Goal: Task Accomplishment & Management: Manage account settings

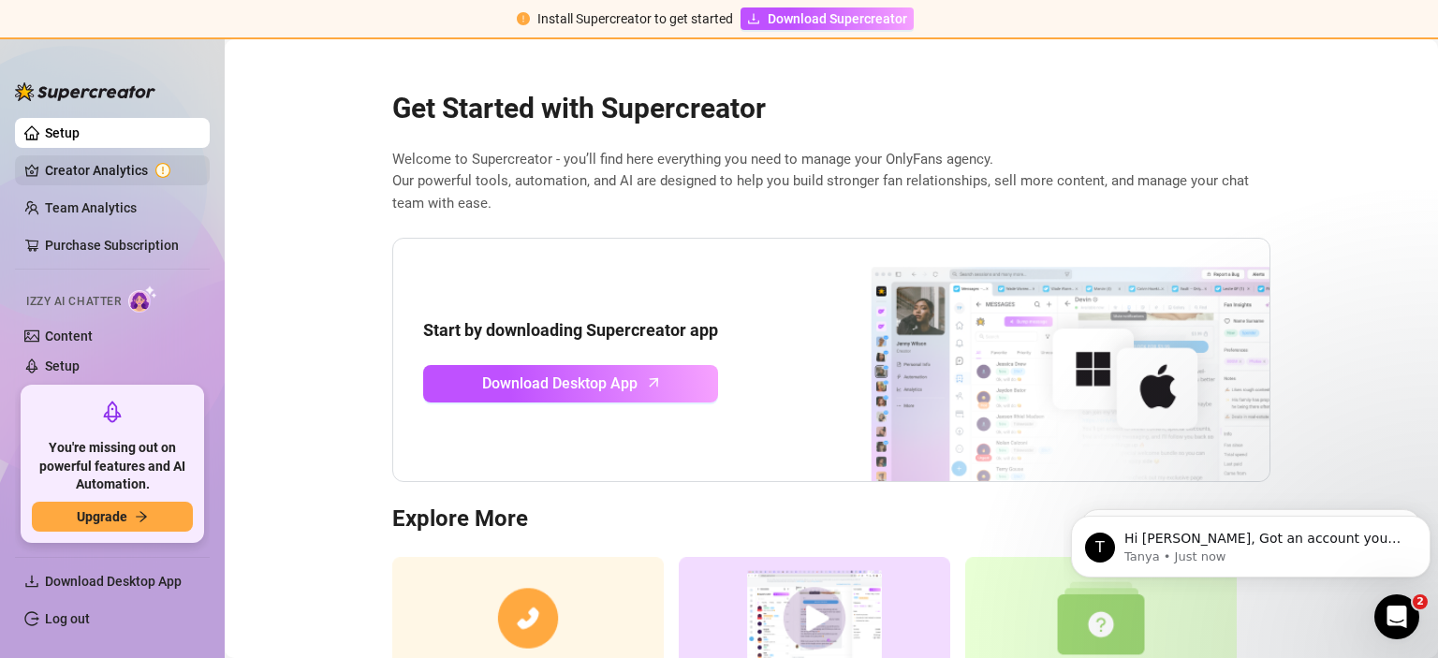
click at [117, 170] on link "Creator Analytics" at bounding box center [120, 170] width 150 height 30
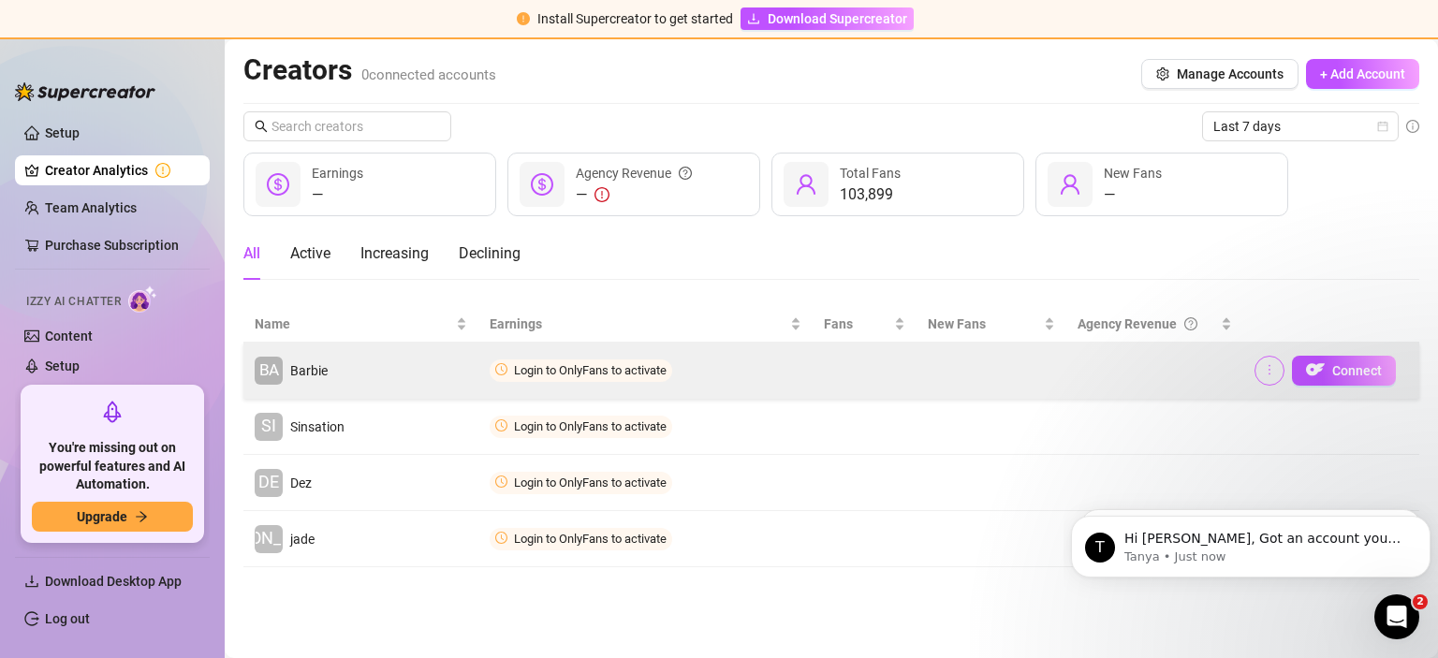
click at [1273, 372] on icon "more" at bounding box center [1269, 369] width 13 height 13
click at [1344, 375] on span "Connect" at bounding box center [1357, 370] width 50 height 15
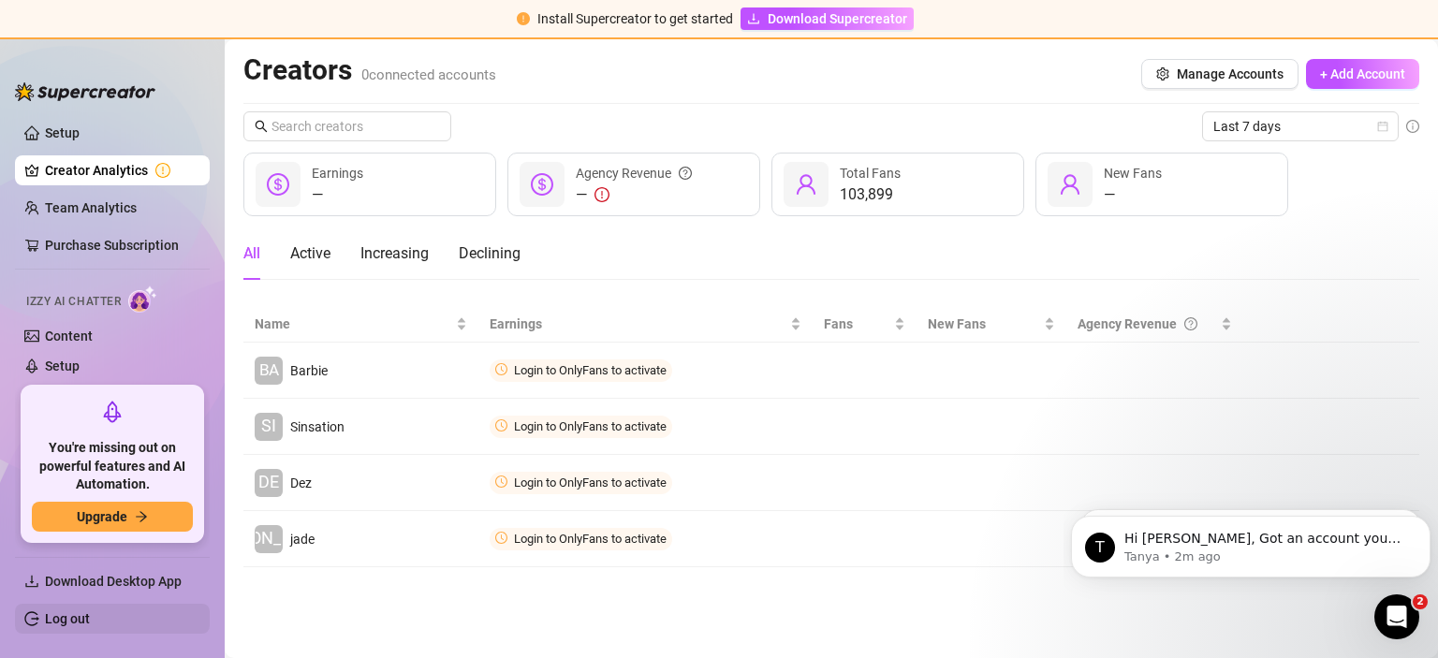
click at [73, 614] on link "Log out" at bounding box center [67, 618] width 45 height 15
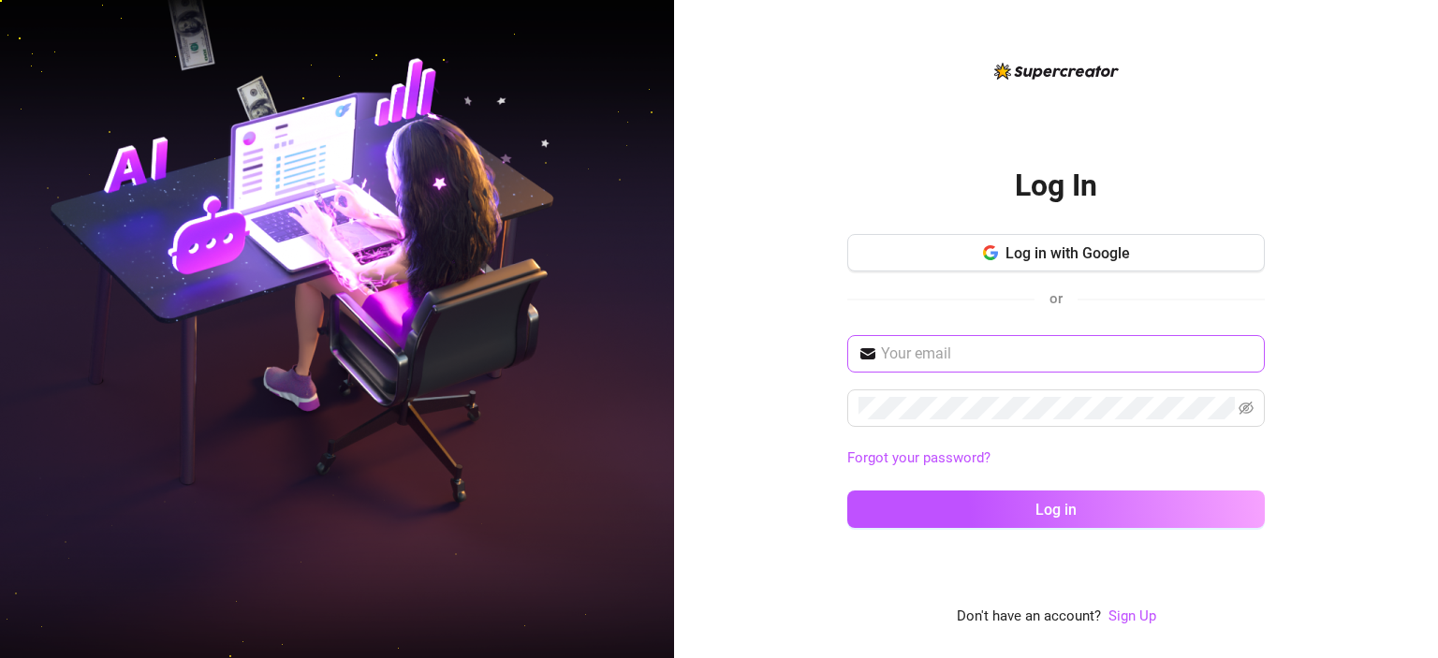
click at [971, 342] on span at bounding box center [1055, 353] width 417 height 37
drag, startPoint x: 971, startPoint y: 342, endPoint x: 975, endPoint y: 350, distance: 9.6
click at [975, 350] on span at bounding box center [1055, 353] width 417 height 37
paste input "patrickahoto@gmail.com"
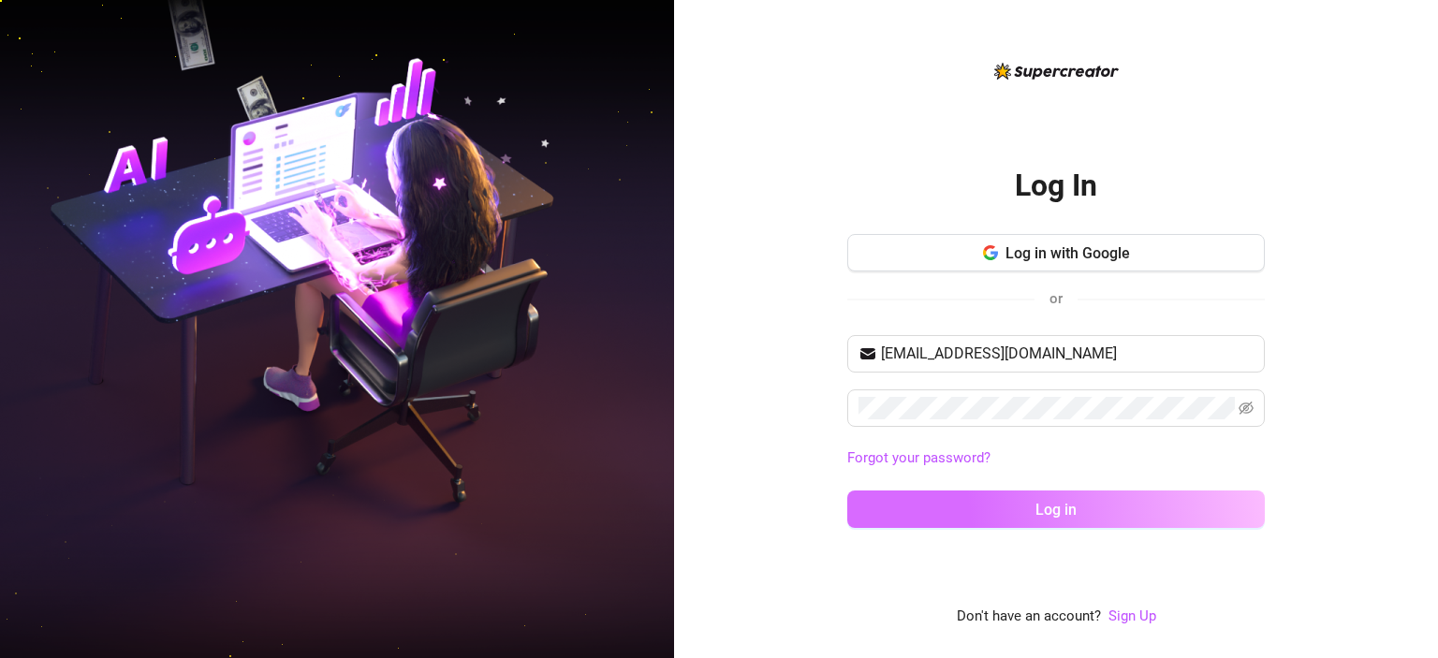
click at [1065, 507] on span "Log in" at bounding box center [1055, 510] width 41 height 18
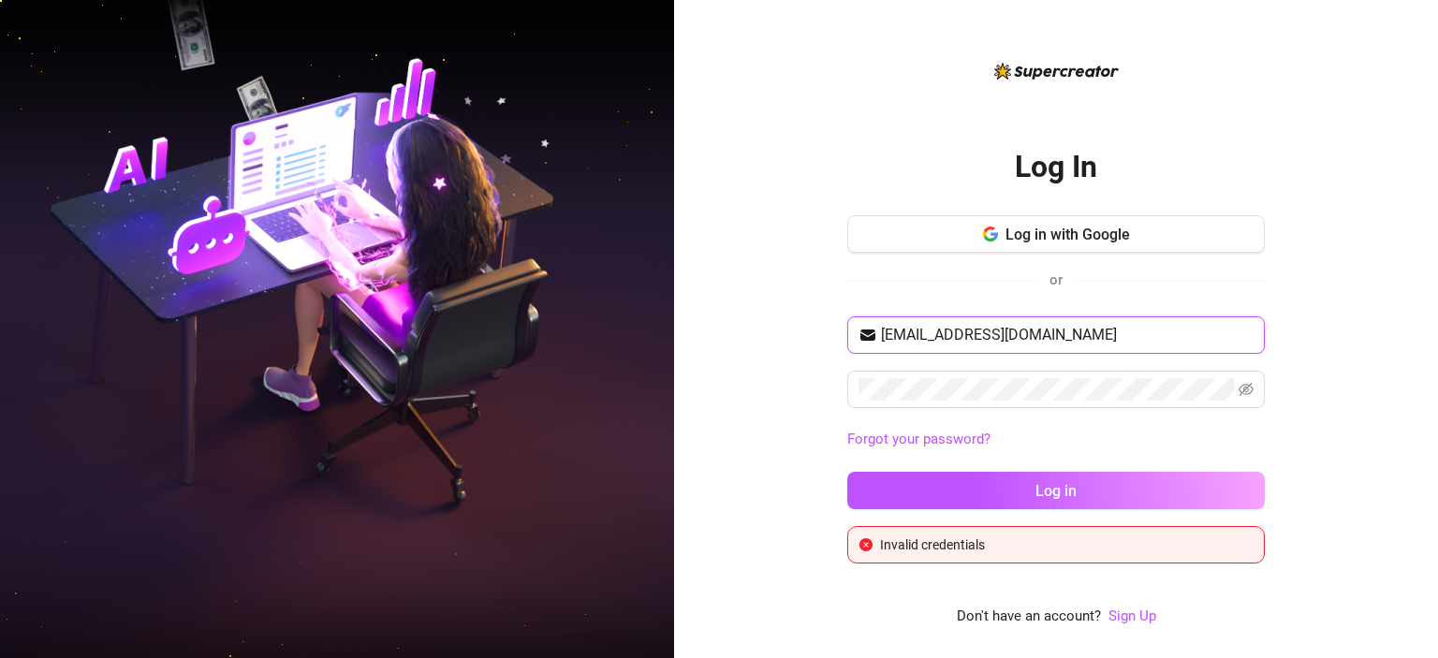
drag, startPoint x: 1079, startPoint y: 342, endPoint x: 848, endPoint y: 343, distance: 231.2
click at [881, 343] on input "patrickahoto@gmail.com" at bounding box center [1067, 335] width 372 height 22
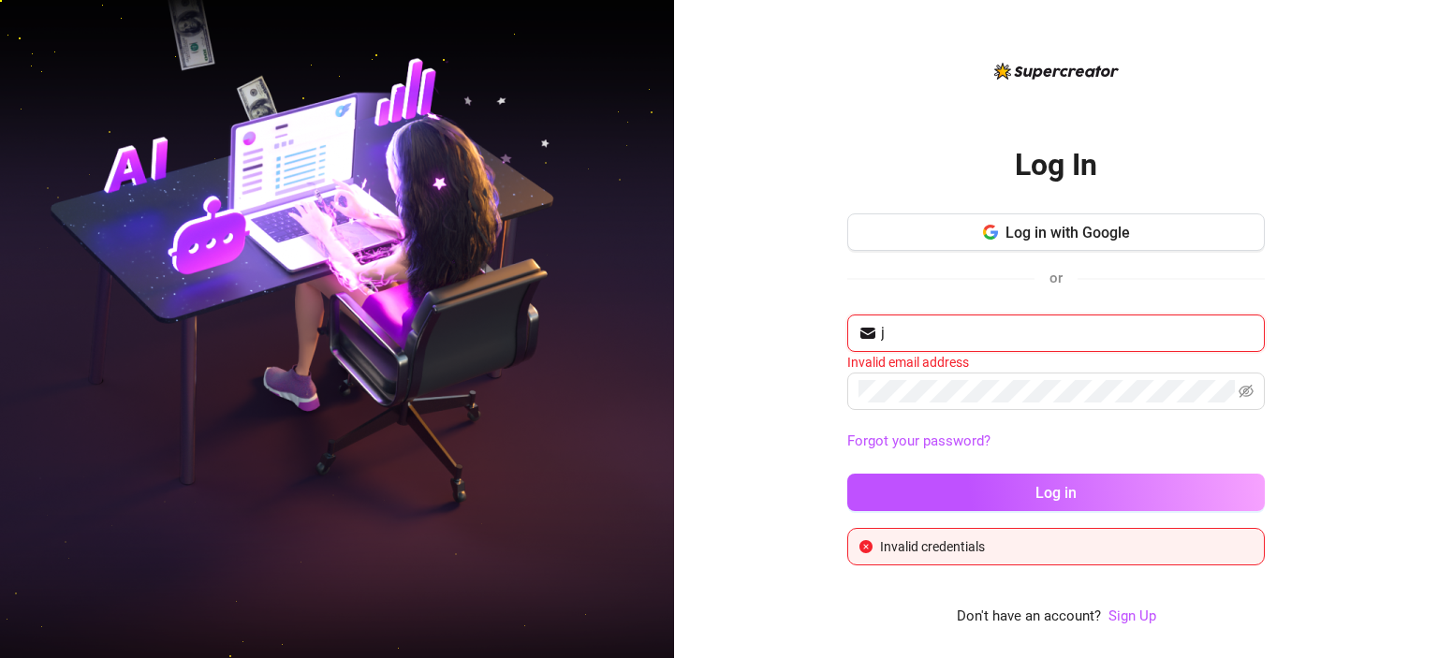
paste input "chronicals@gmail.com"
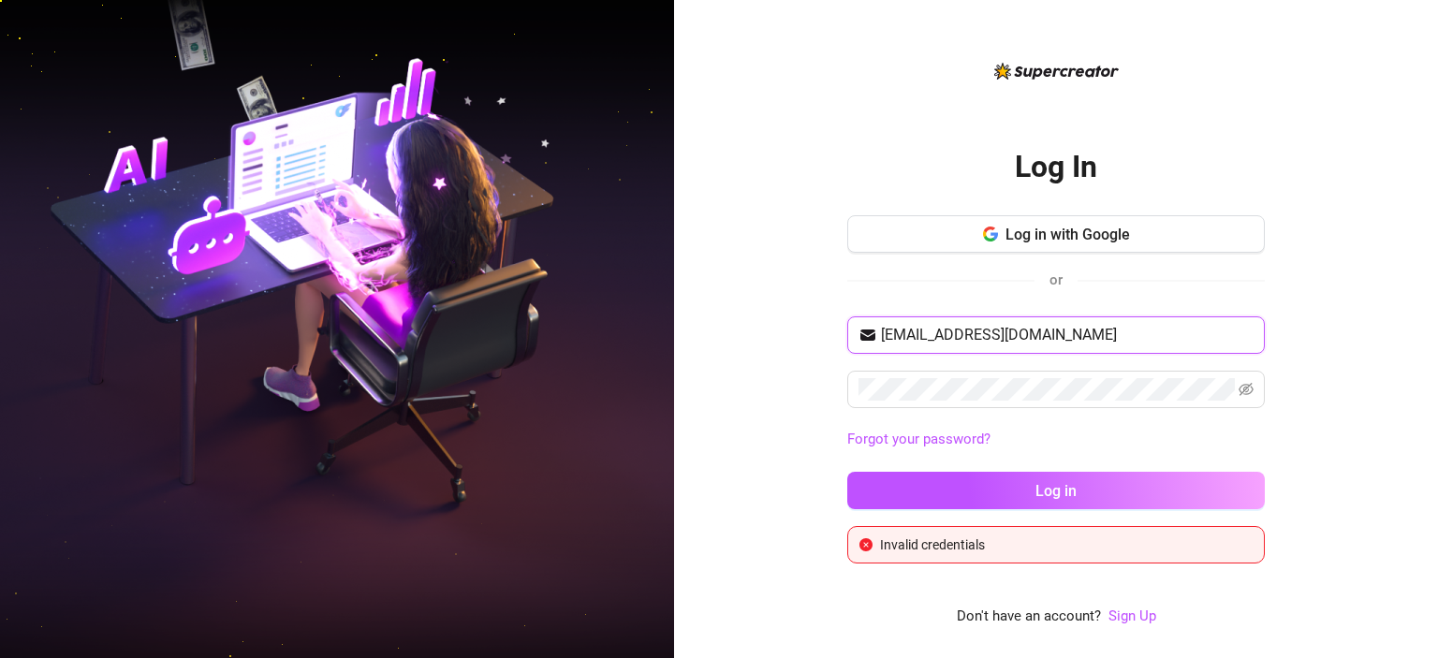
type input "jchronicals@gmail.com"
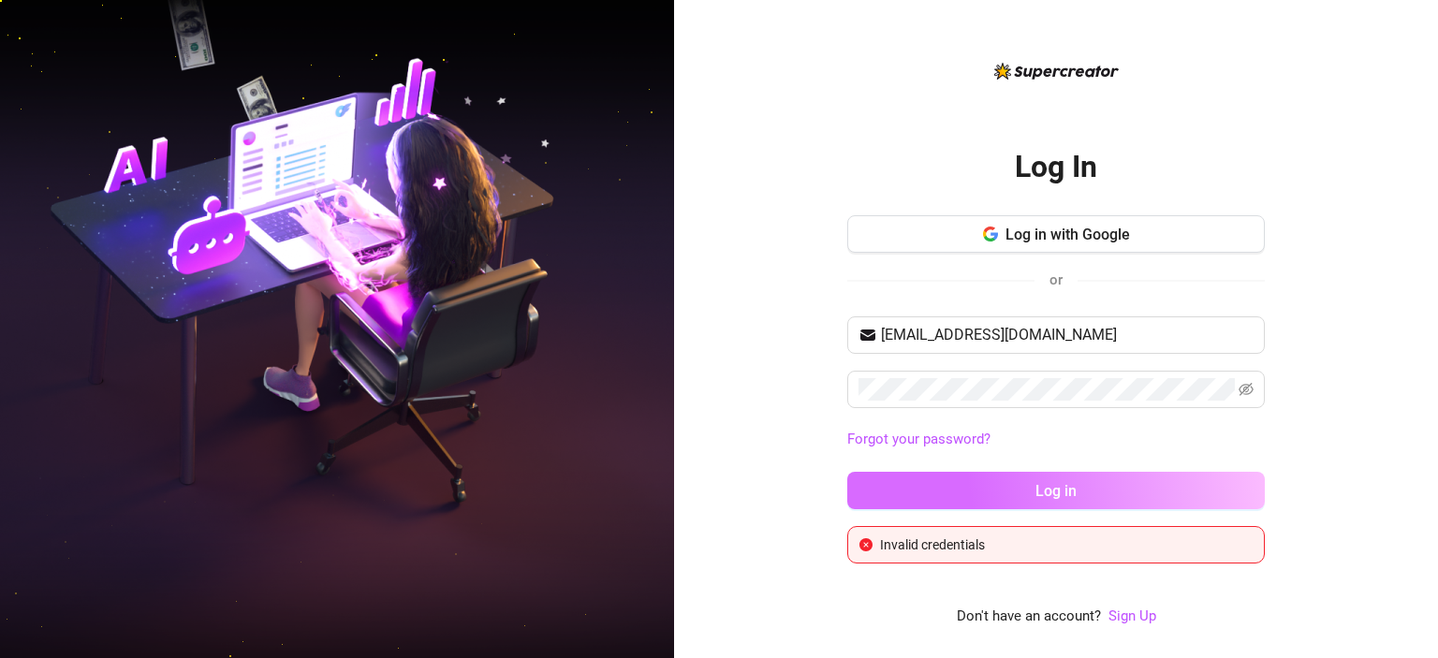
click at [1038, 483] on span "Log in" at bounding box center [1055, 491] width 41 height 18
